Goal: Check status: Check status

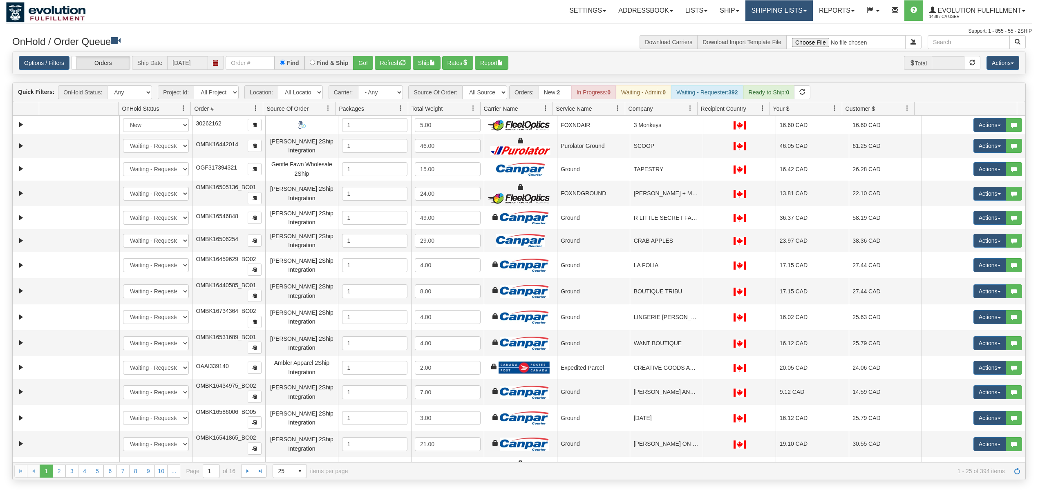
click at [794, 7] on link "Shipping lists" at bounding box center [778, 10] width 67 height 20
click at [778, 35] on link "Search Shipment History" at bounding box center [772, 39] width 80 height 11
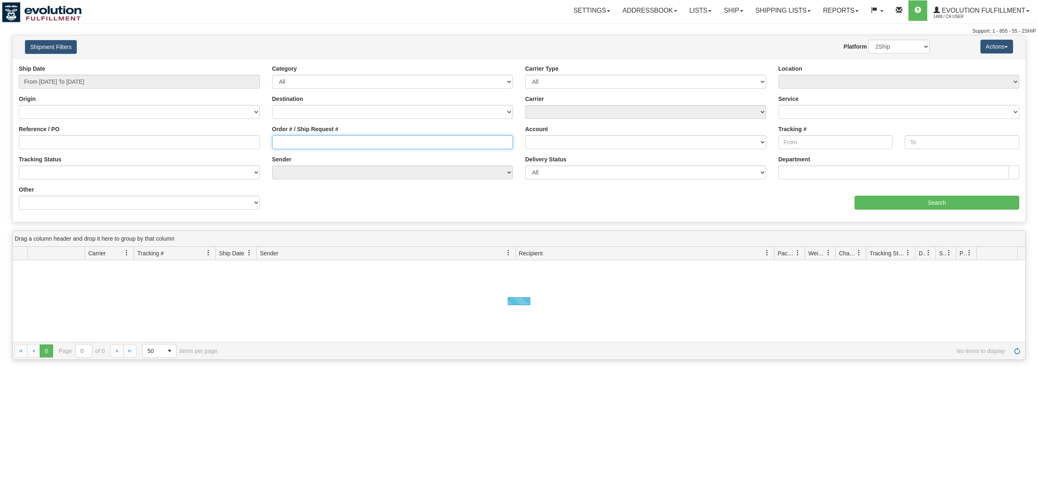
click at [304, 142] on input "Order # / Ship Request #" at bounding box center [392, 142] width 241 height 14
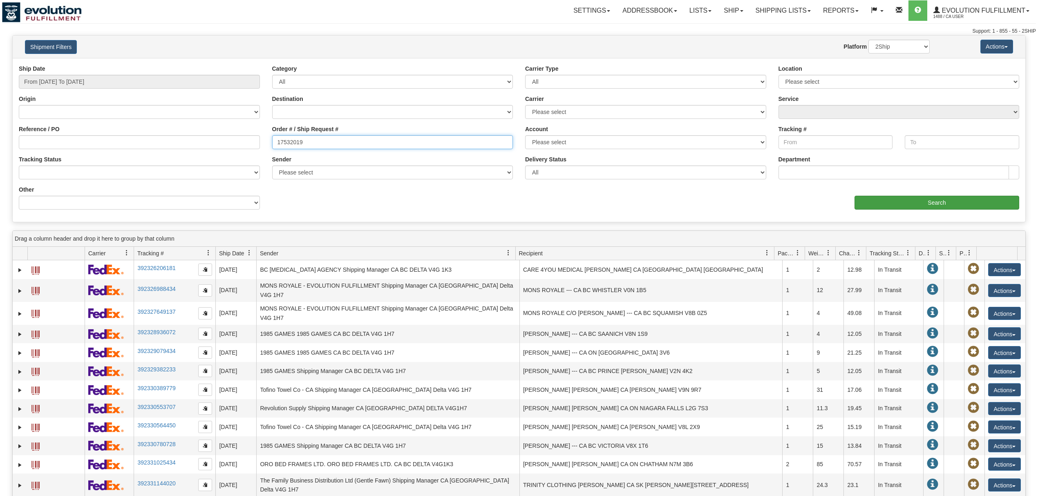
type input "17532019"
click at [913, 203] on input "Search" at bounding box center [936, 203] width 165 height 14
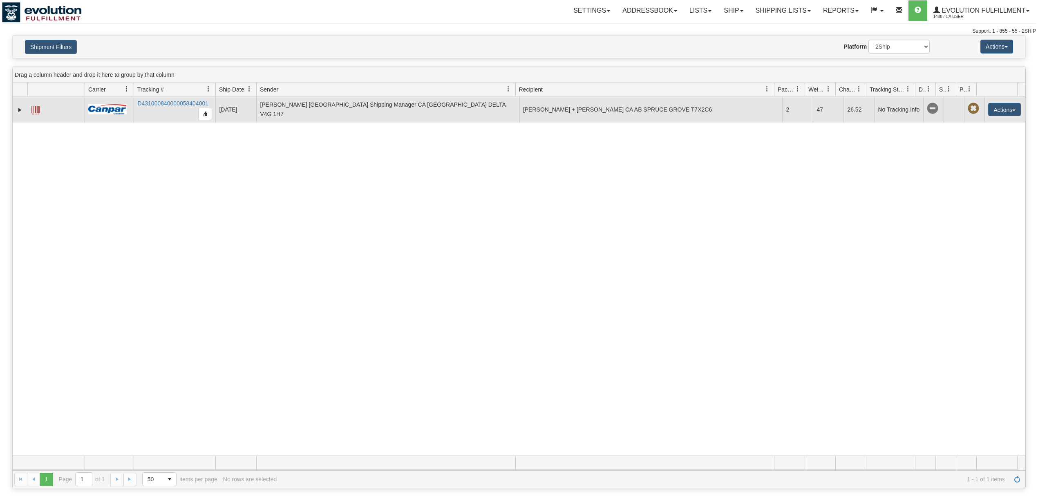
click at [37, 107] on span at bounding box center [35, 110] width 8 height 8
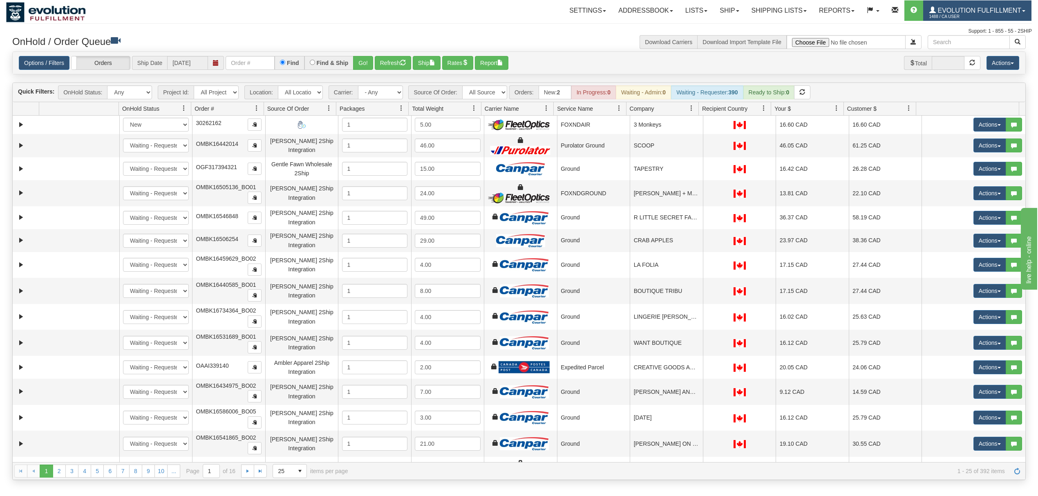
click at [778, 10] on span "Evolution Fulfillment" at bounding box center [977, 10] width 85 height 7
click at [778, 51] on span "LOG OUT" at bounding box center [977, 50] width 26 height 7
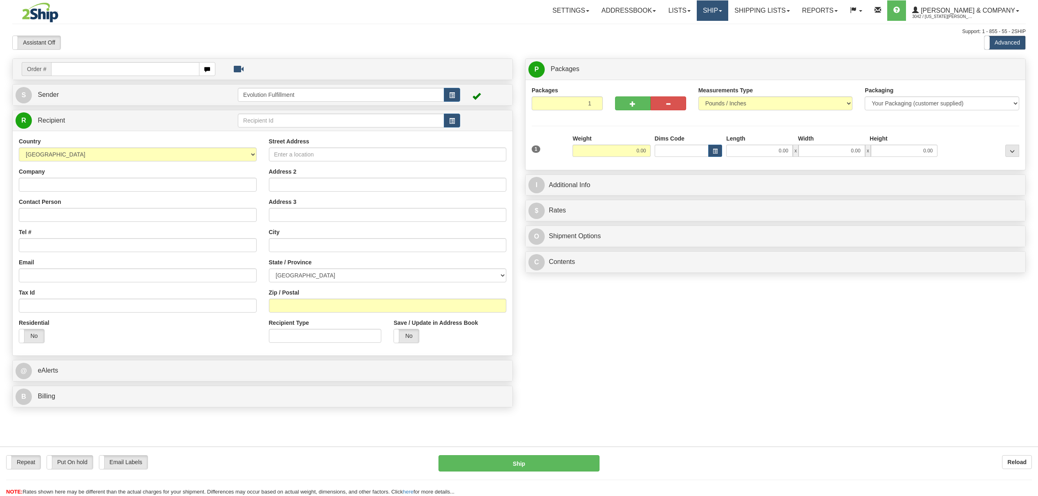
click at [728, 13] on link "Ship" at bounding box center [711, 10] width 31 height 20
click at [719, 41] on span "OnHold / Order Queue" at bounding box center [691, 39] width 58 height 7
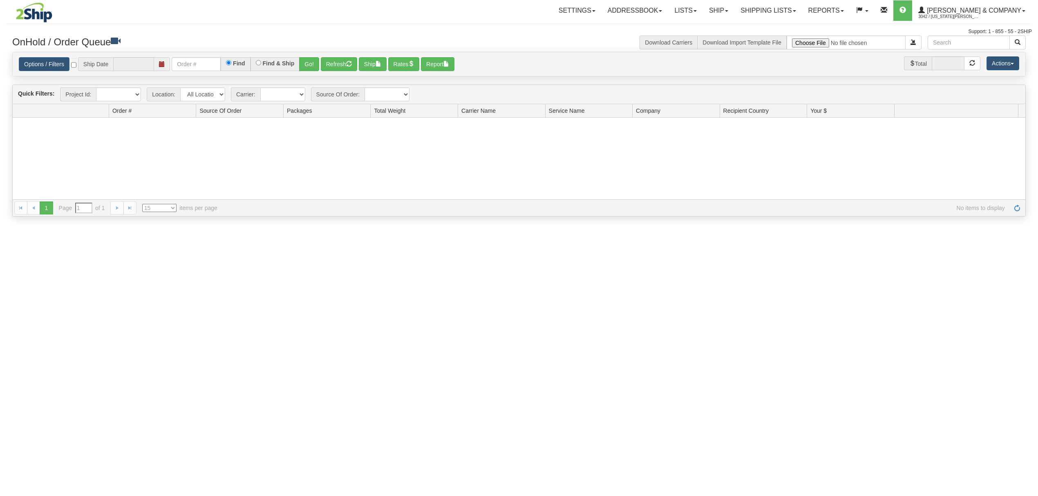
type input "[DATE]"
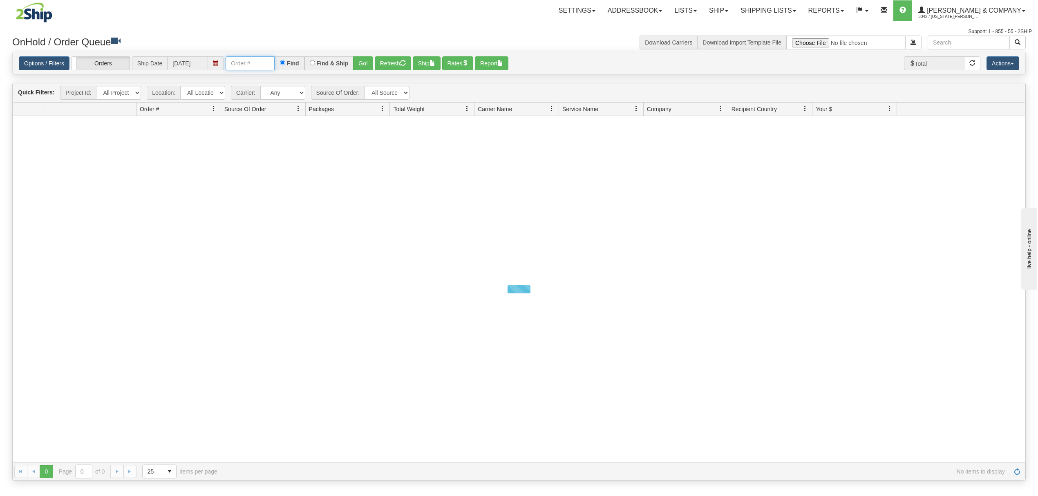
click at [265, 64] on input "text" at bounding box center [249, 63] width 49 height 14
